Goal: Task Accomplishment & Management: Complete application form

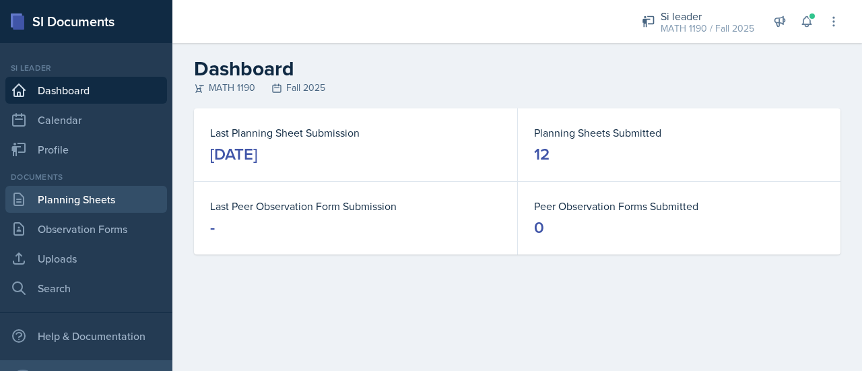
click at [98, 197] on link "Planning Sheets" at bounding box center [86, 199] width 162 height 27
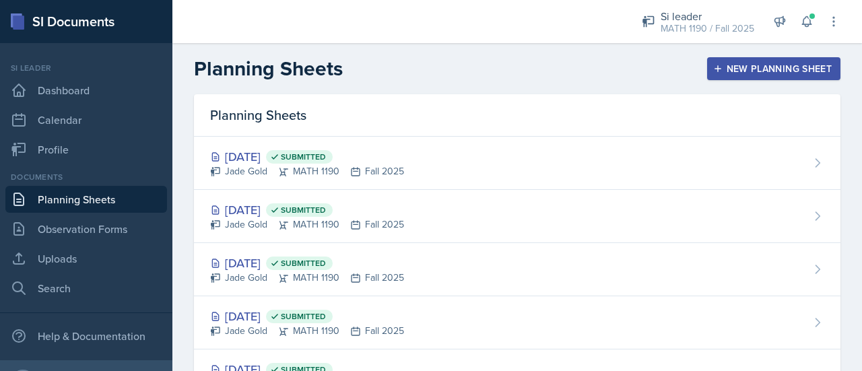
click at [748, 64] on div "New Planning Sheet" at bounding box center [774, 68] width 116 height 11
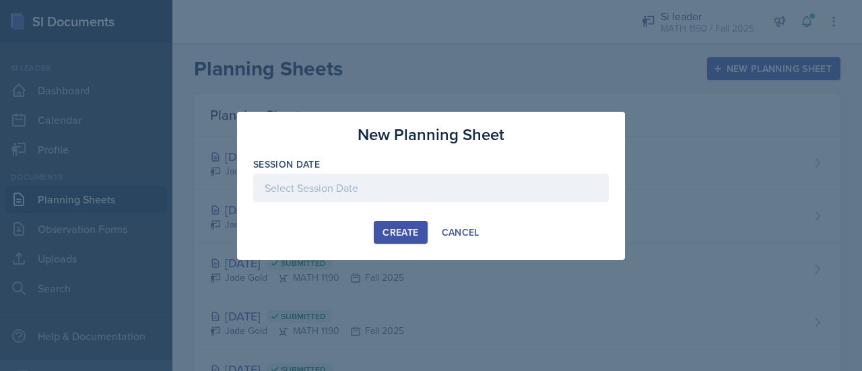
click at [471, 189] on div at bounding box center [431, 188] width 356 height 28
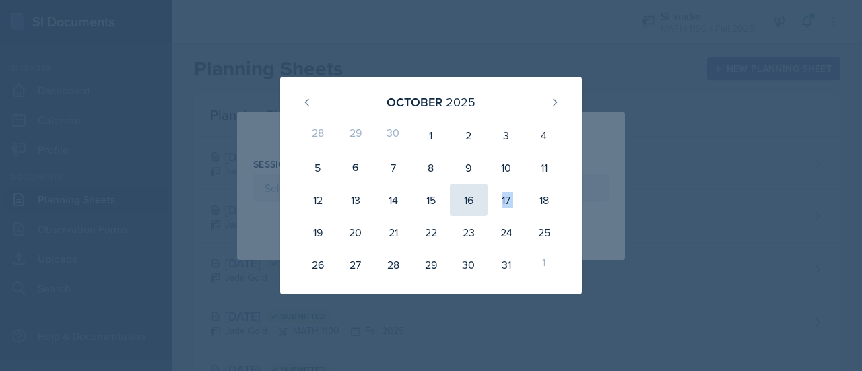
drag, startPoint x: 471, startPoint y: 189, endPoint x: 487, endPoint y: 197, distance: 18.1
click at [487, 197] on div "16" at bounding box center [469, 200] width 38 height 32
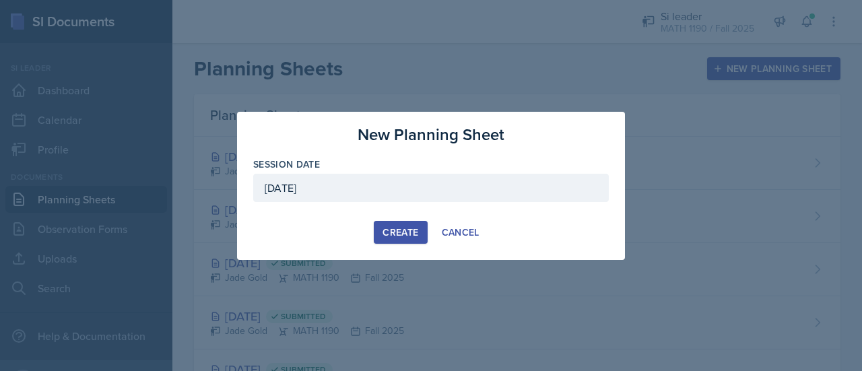
click at [407, 196] on div "[DATE]" at bounding box center [431, 188] width 356 height 28
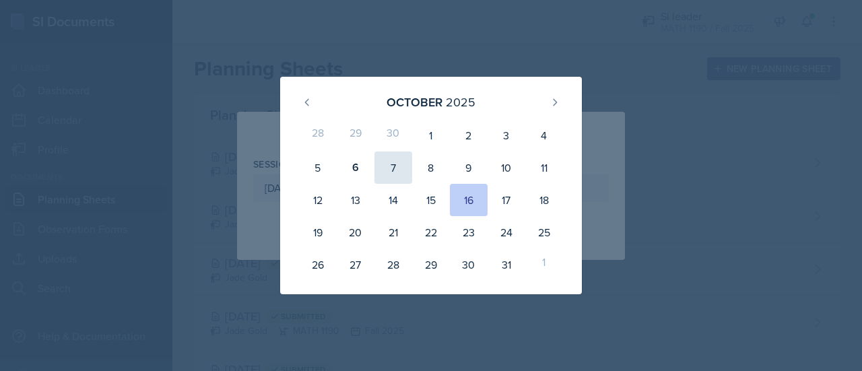
click at [387, 165] on div "7" at bounding box center [393, 168] width 38 height 32
type input "[DATE]"
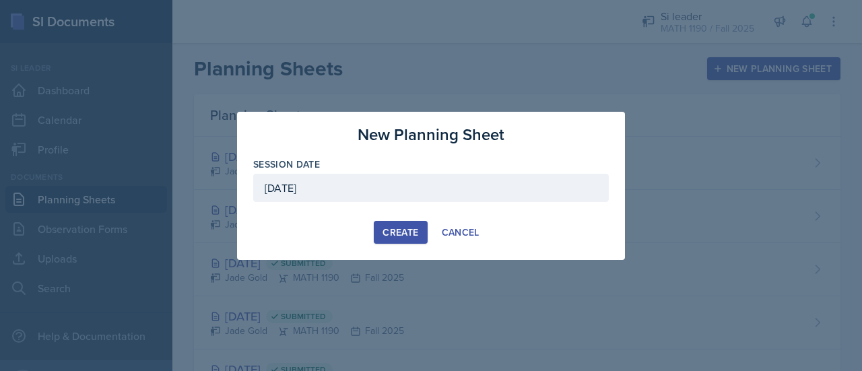
click at [405, 234] on div "Create" at bounding box center [401, 232] width 36 height 11
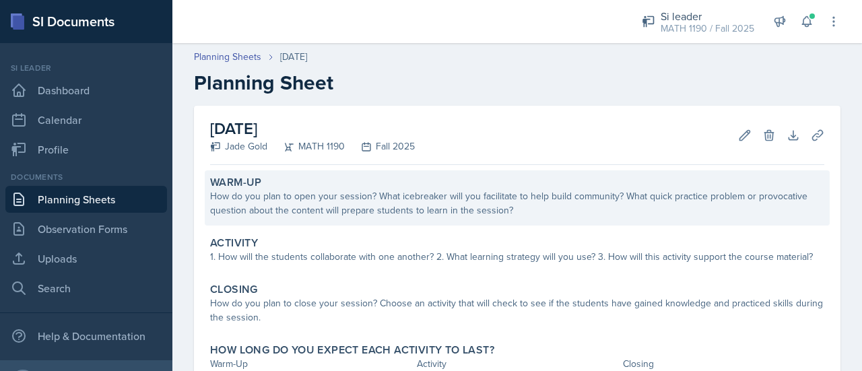
click at [286, 207] on div "How do you plan to open your session? What icebreaker will you facilitate to he…" at bounding box center [517, 203] width 614 height 28
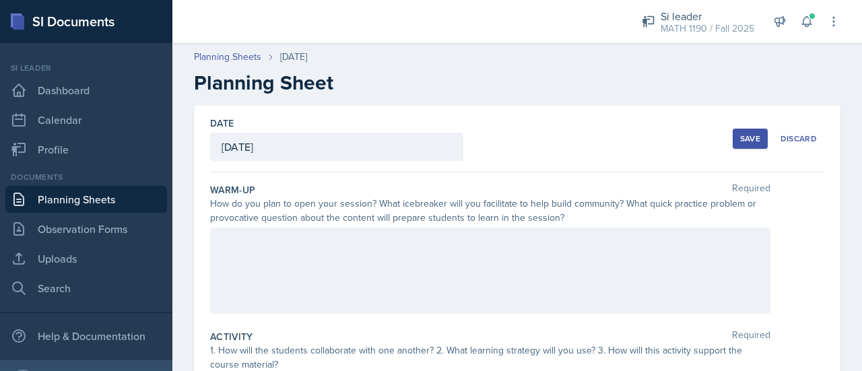
click at [324, 254] on div at bounding box center [490, 271] width 560 height 86
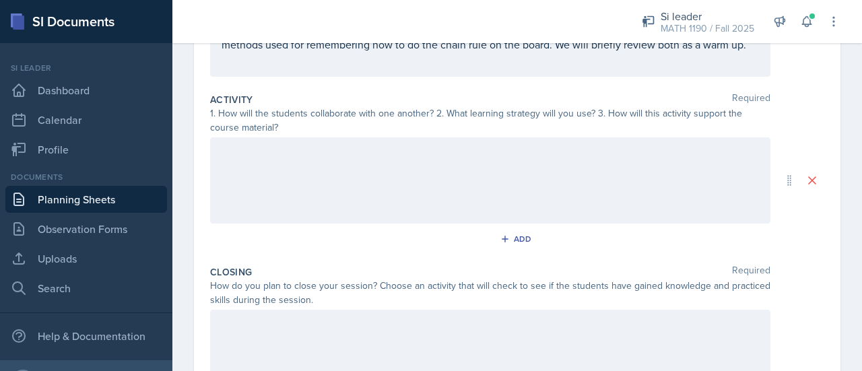
click at [350, 169] on div at bounding box center [490, 180] width 560 height 86
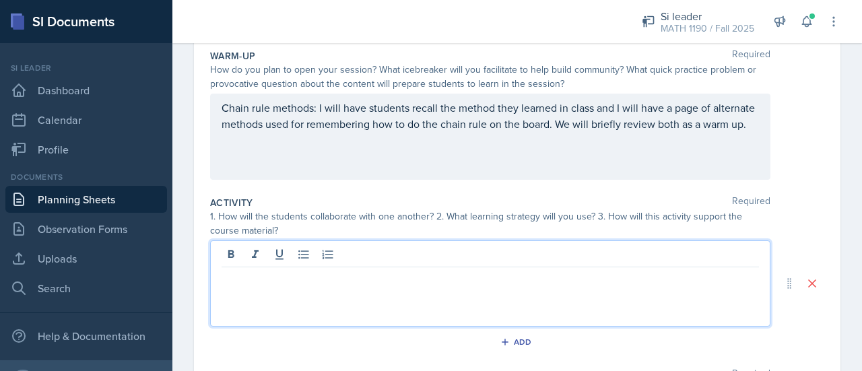
scroll to position [125, 0]
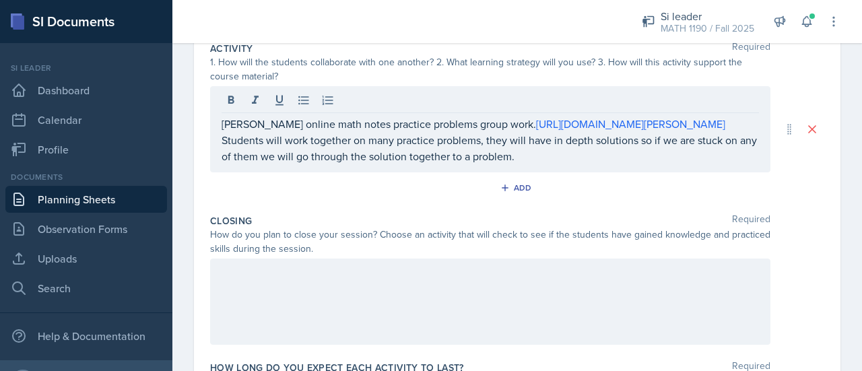
click at [326, 296] on div at bounding box center [490, 302] width 560 height 86
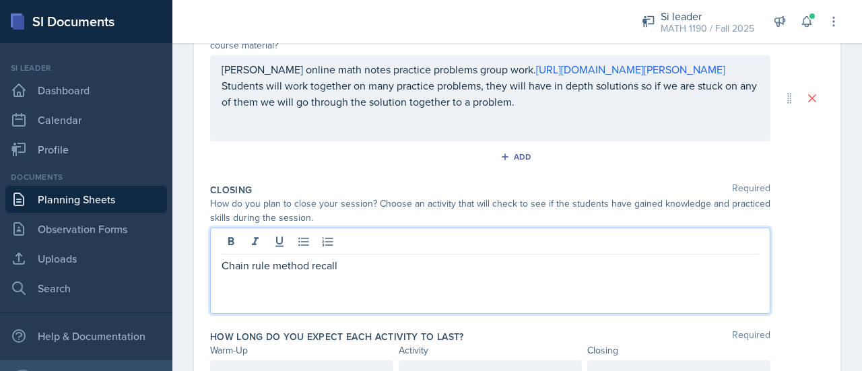
scroll to position [319, 0]
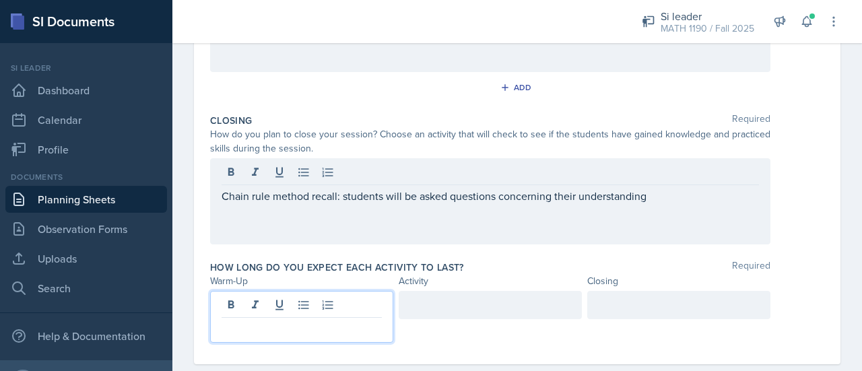
click at [282, 321] on p at bounding box center [302, 329] width 160 height 16
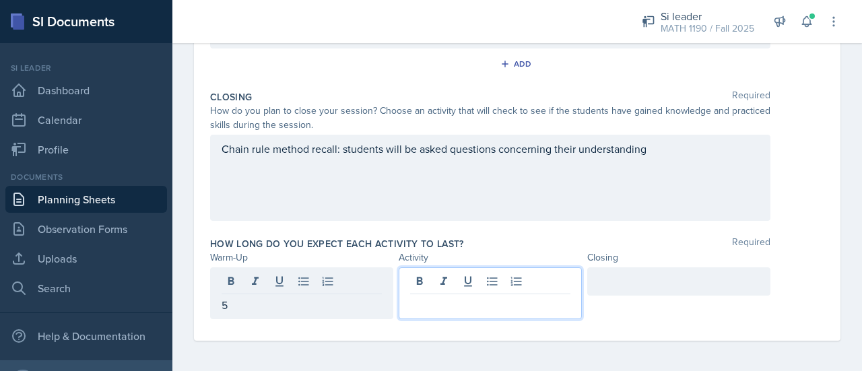
click at [433, 275] on div at bounding box center [490, 293] width 183 height 52
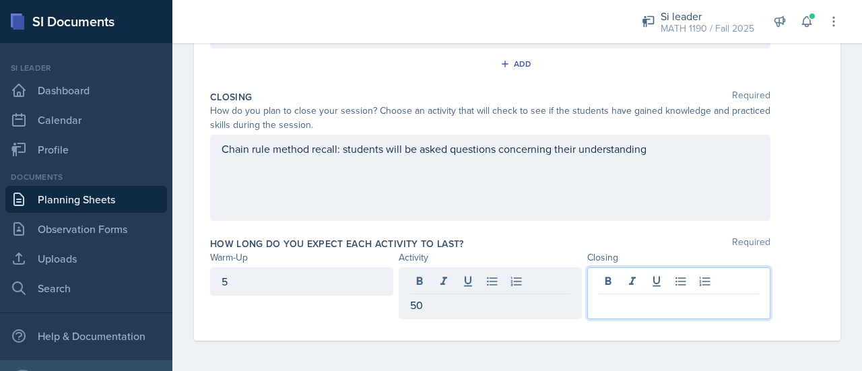
click at [622, 278] on div at bounding box center [678, 293] width 183 height 52
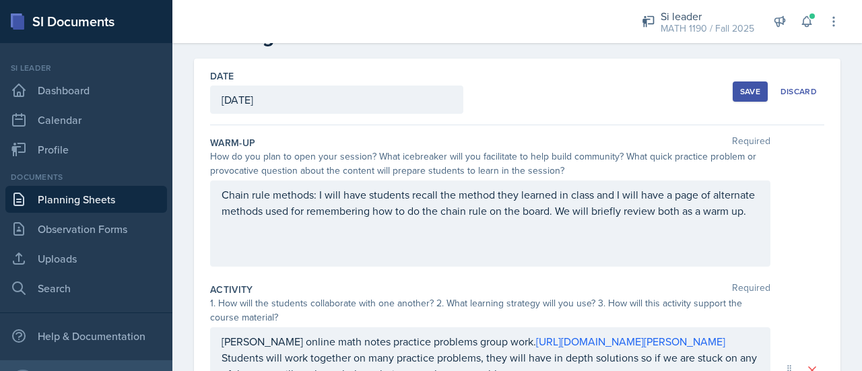
scroll to position [0, 0]
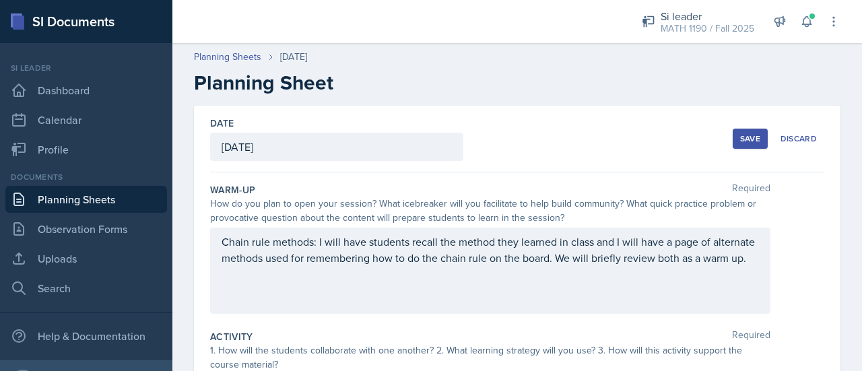
click at [750, 148] on div "Save Discard" at bounding box center [779, 138] width 92 height 31
click at [750, 146] on button "Save" at bounding box center [750, 139] width 35 height 20
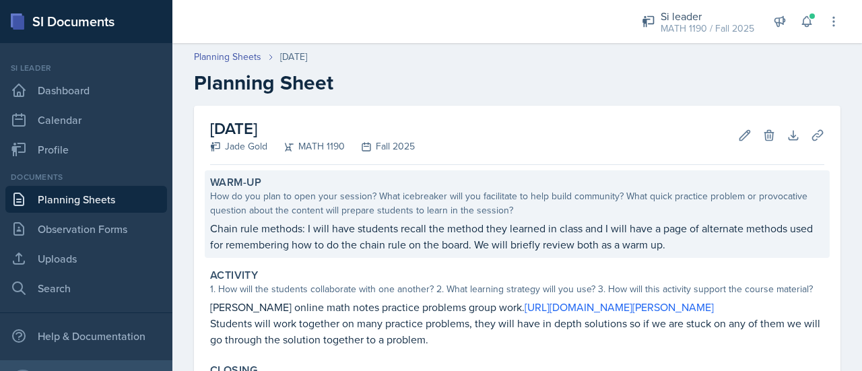
scroll to position [207, 0]
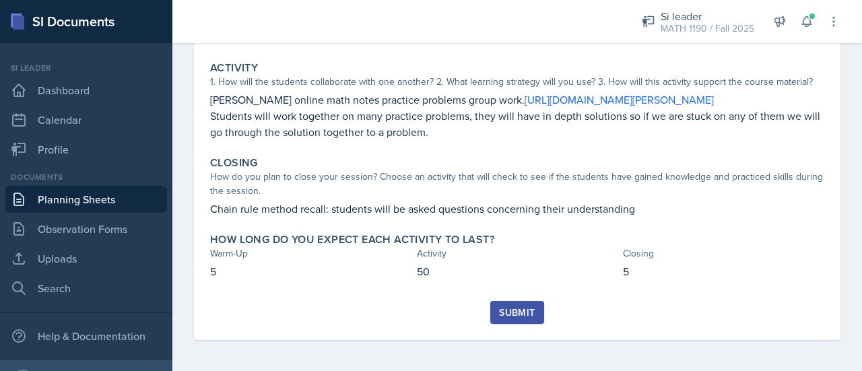
click at [519, 307] on div "Submit" at bounding box center [517, 312] width 36 height 11
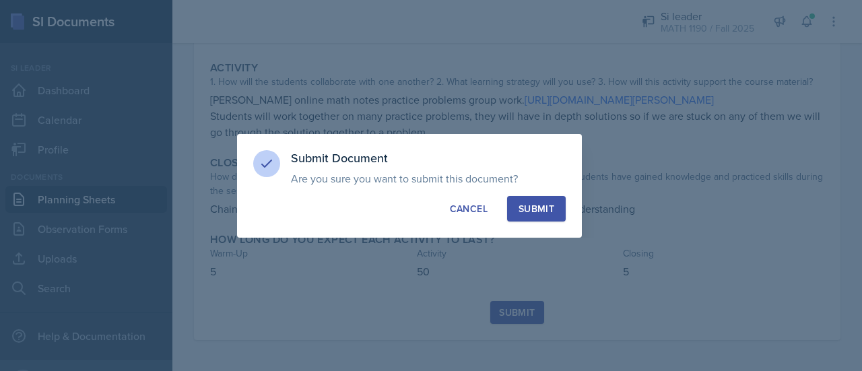
click at [566, 211] on div "Submit Document Are you sure you want to submit this document? This document wi…" at bounding box center [409, 186] width 345 height 104
click at [552, 211] on div "Submit" at bounding box center [537, 208] width 36 height 13
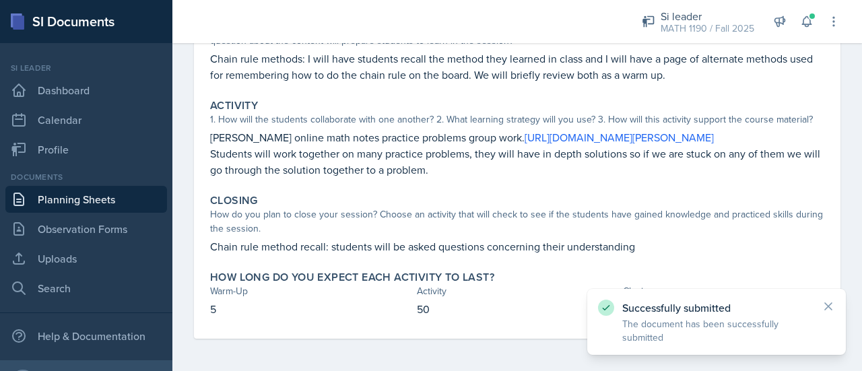
scroll to position [169, 0]
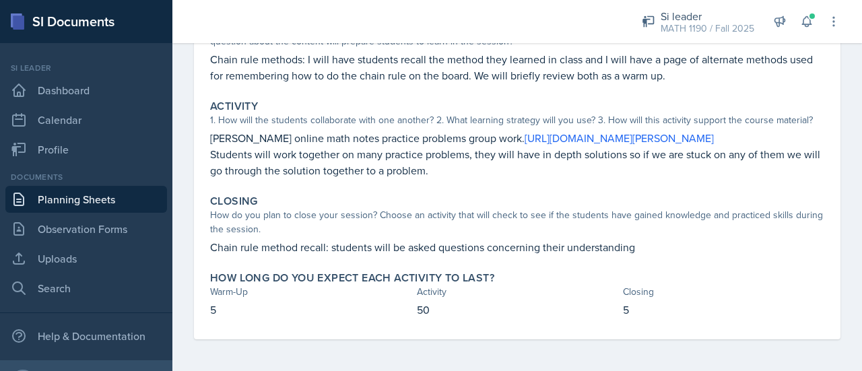
click at [117, 204] on link "Planning Sheets" at bounding box center [86, 199] width 162 height 27
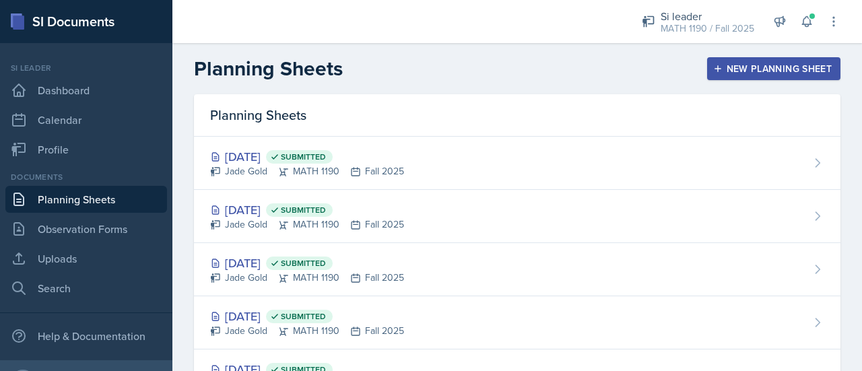
click at [798, 74] on div "New Planning Sheet" at bounding box center [774, 68] width 116 height 11
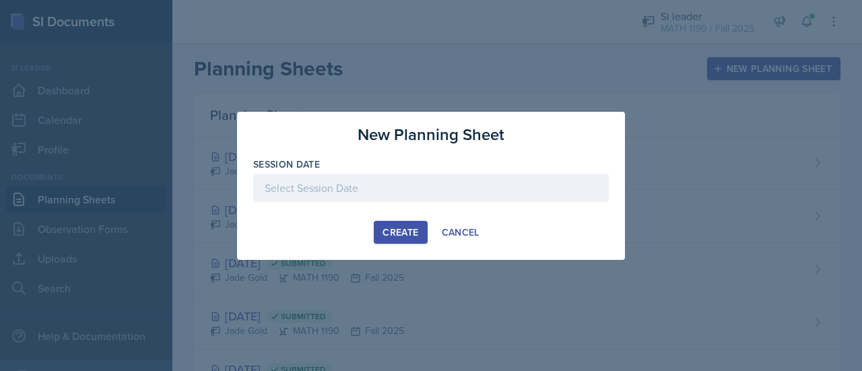
click at [477, 183] on div at bounding box center [431, 188] width 356 height 28
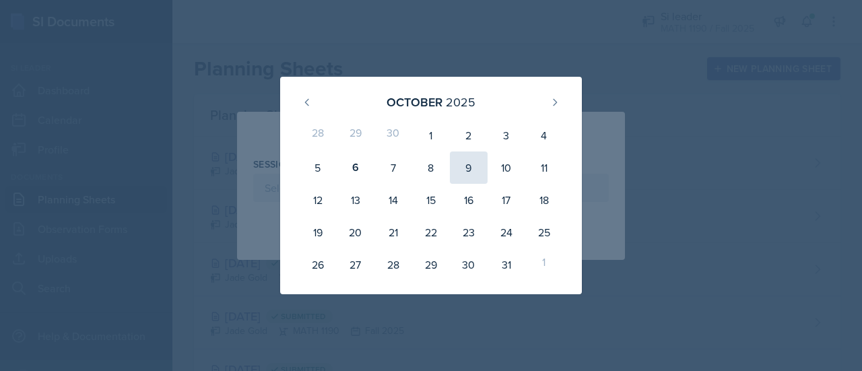
click at [470, 170] on div "9" at bounding box center [469, 168] width 38 height 32
type input "[DATE]"
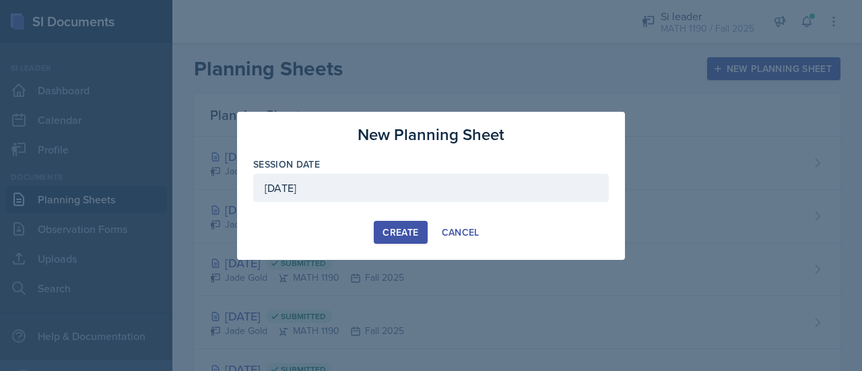
click at [399, 228] on div "Create" at bounding box center [401, 232] width 36 height 11
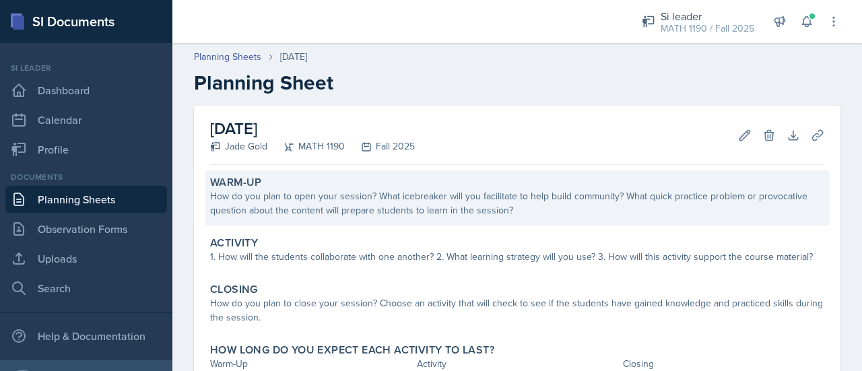
click at [385, 217] on div "How do you plan to open your session? What icebreaker will you facilitate to he…" at bounding box center [517, 203] width 614 height 28
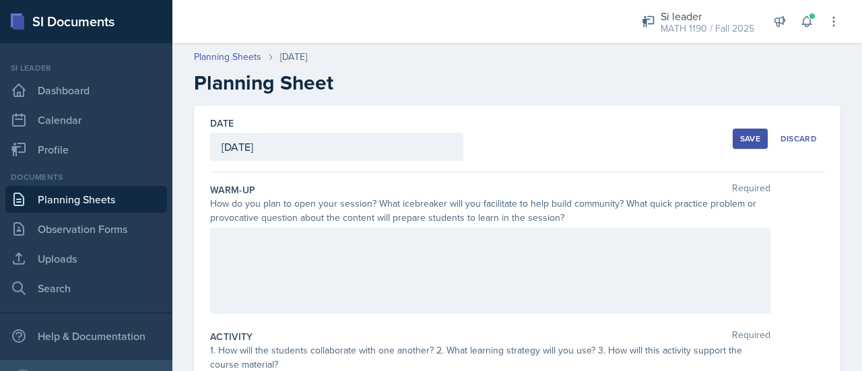
click at [318, 257] on div at bounding box center [490, 271] width 560 height 86
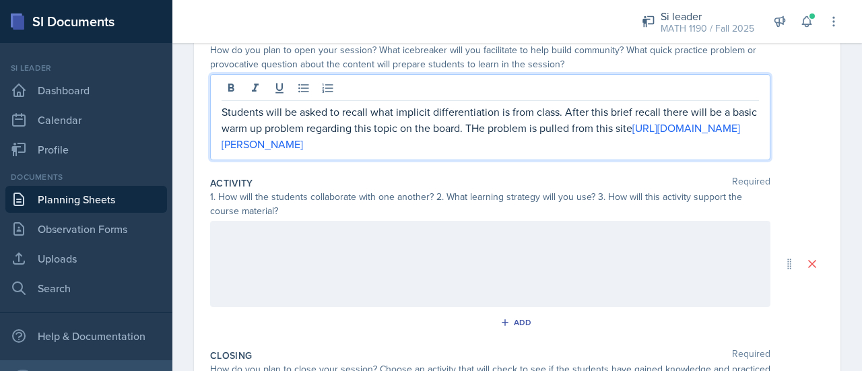
click at [241, 251] on div at bounding box center [490, 264] width 560 height 86
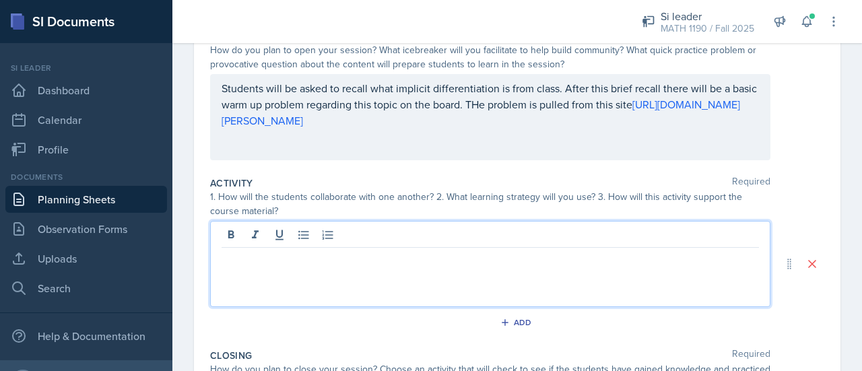
scroll to position [176, 0]
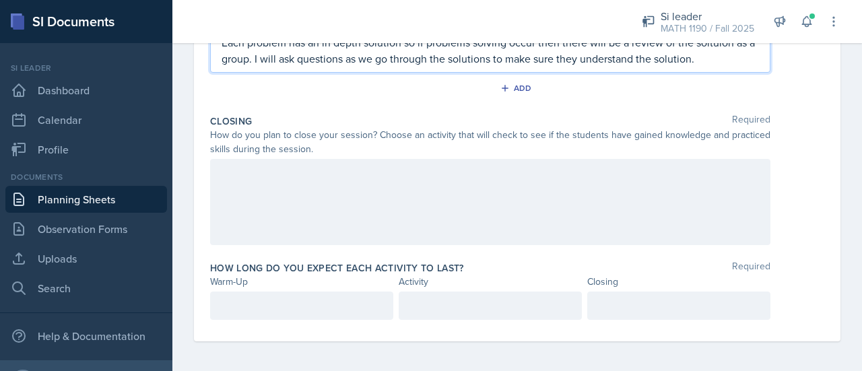
click at [348, 193] on div at bounding box center [490, 202] width 560 height 86
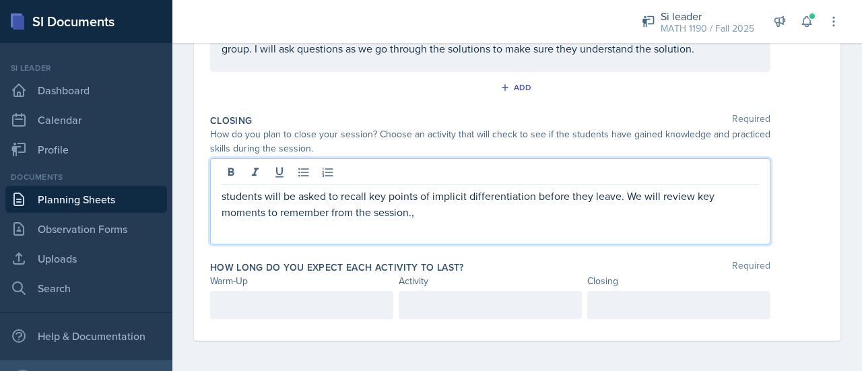
click at [292, 300] on div at bounding box center [301, 305] width 183 height 28
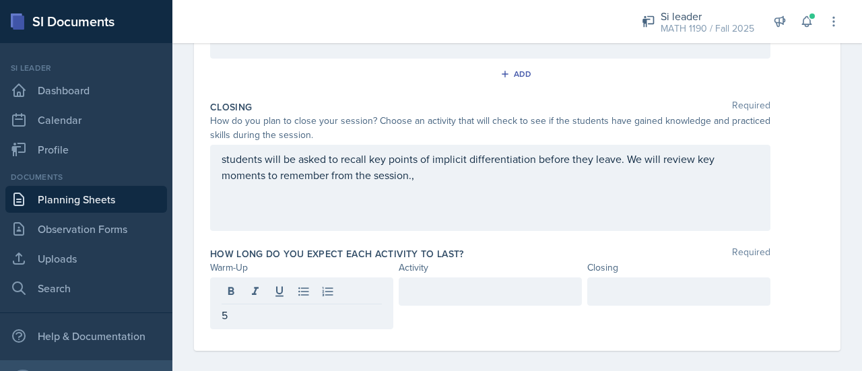
click at [482, 313] on div at bounding box center [490, 303] width 183 height 52
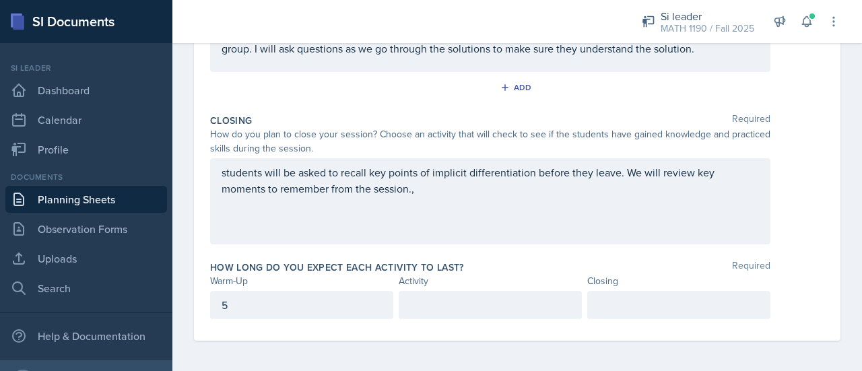
click at [482, 307] on p at bounding box center [490, 305] width 160 height 16
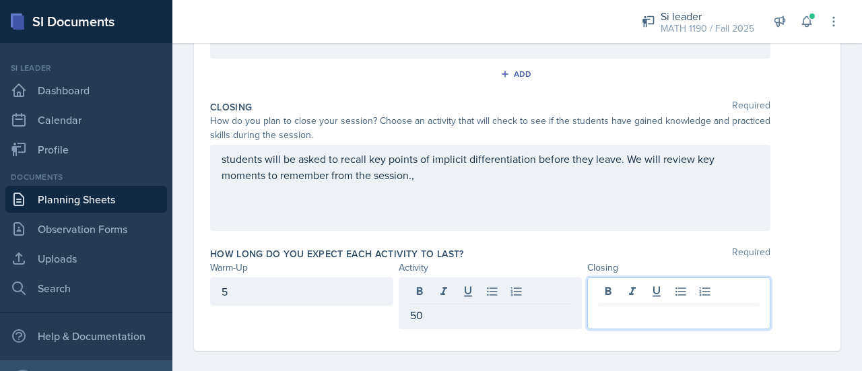
click at [637, 297] on div at bounding box center [678, 303] width 183 height 52
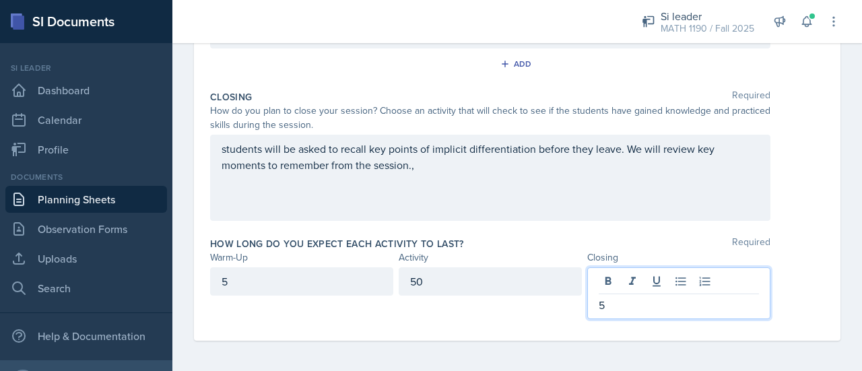
scroll to position [0, 0]
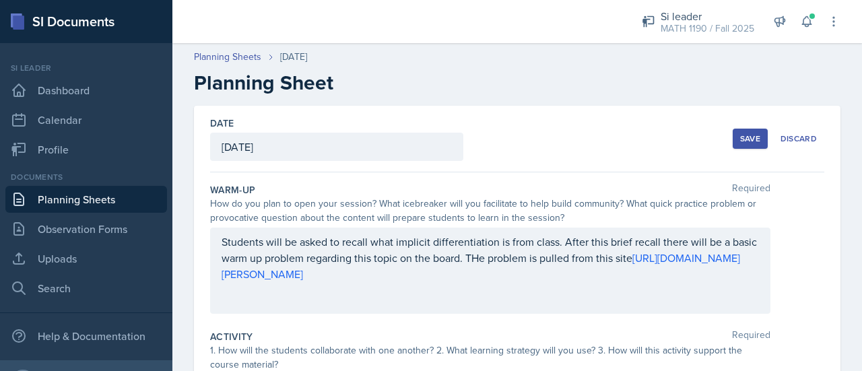
click at [733, 135] on button "Save" at bounding box center [750, 139] width 35 height 20
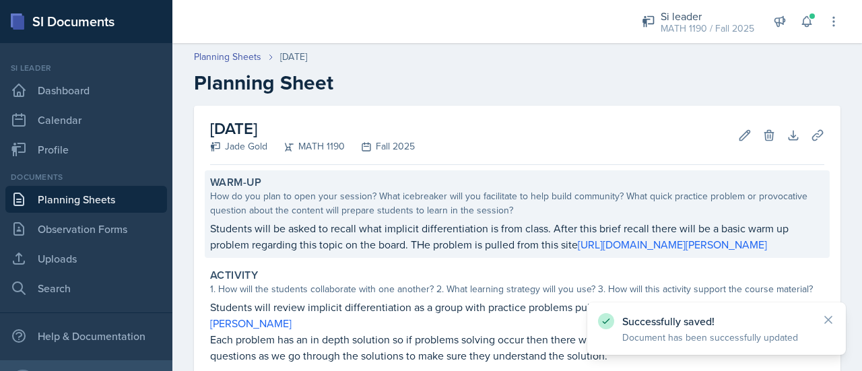
scroll to position [256, 0]
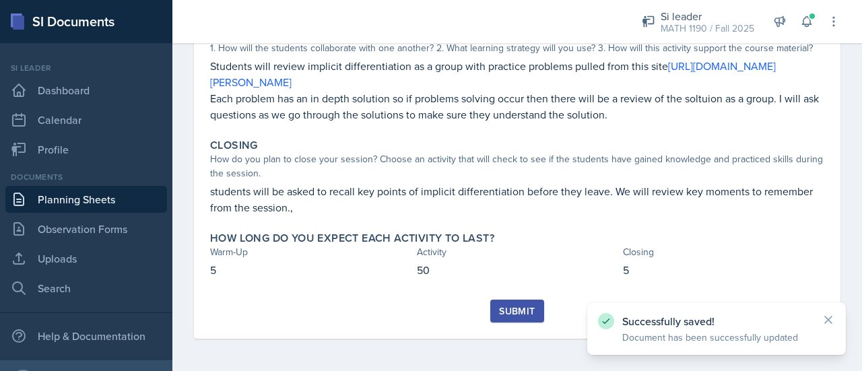
click at [527, 313] on div "Submit" at bounding box center [517, 311] width 36 height 11
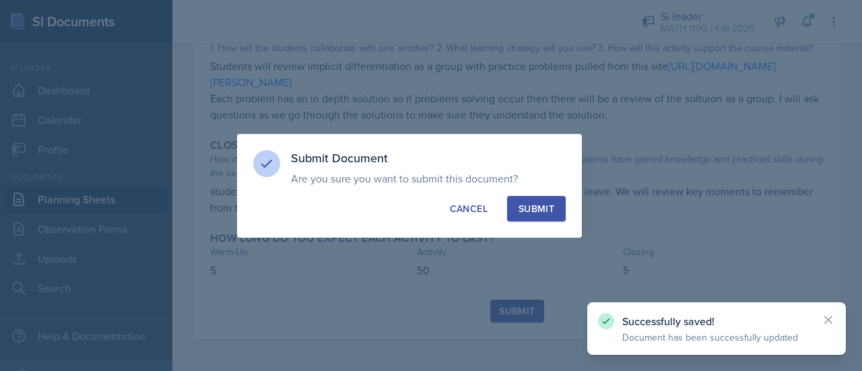
click at [519, 208] on div "Submit" at bounding box center [537, 208] width 36 height 13
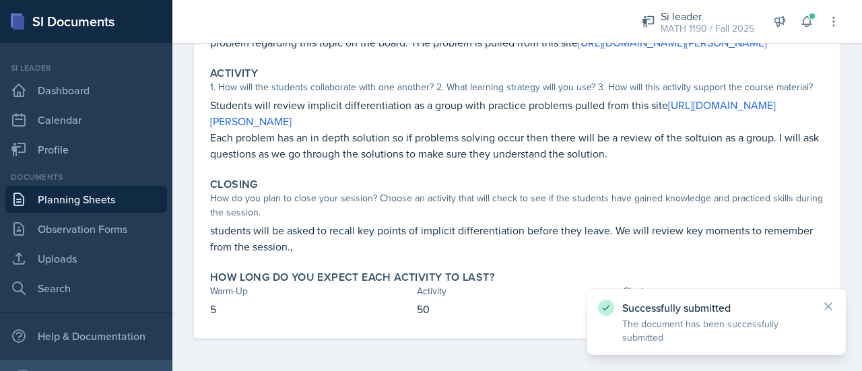
scroll to position [218, 0]
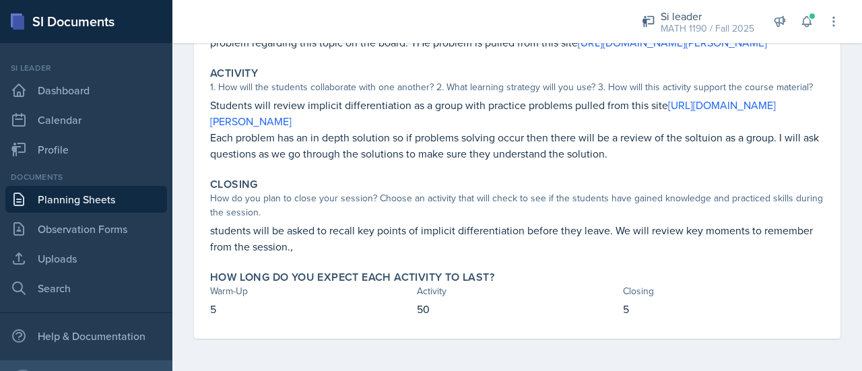
click at [593, 162] on div "Activity 1. How will the students collaborate with one another? 2. What learnin…" at bounding box center [517, 114] width 625 height 106
